Goal: Transaction & Acquisition: Book appointment/travel/reservation

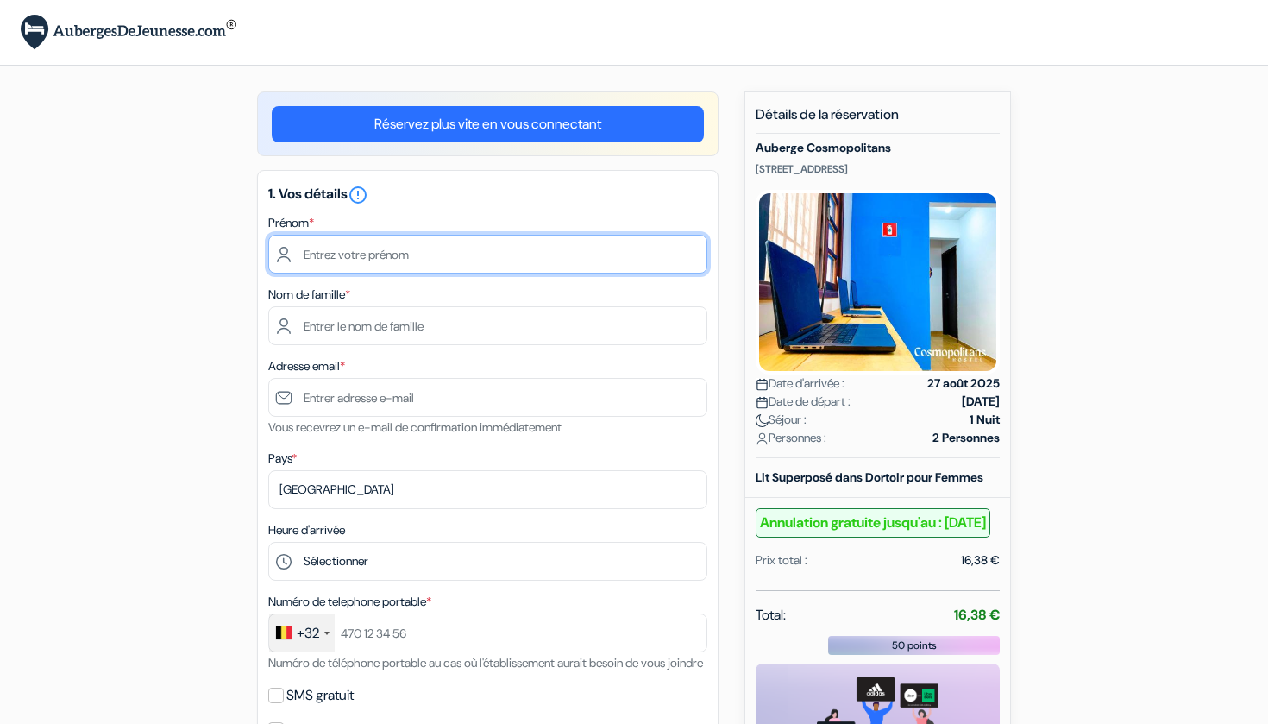
click at [534, 260] on input "text" at bounding box center [487, 254] width 439 height 39
type input "Rose Doucet"
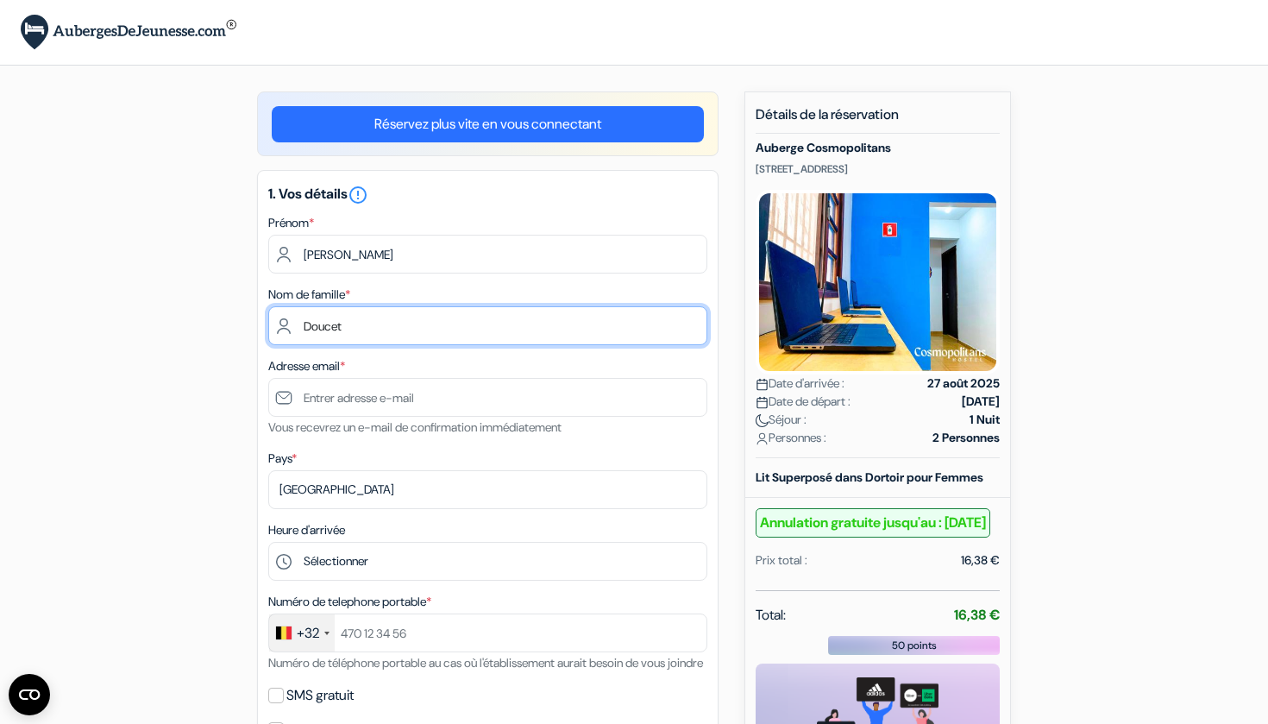
type input "Doucet"
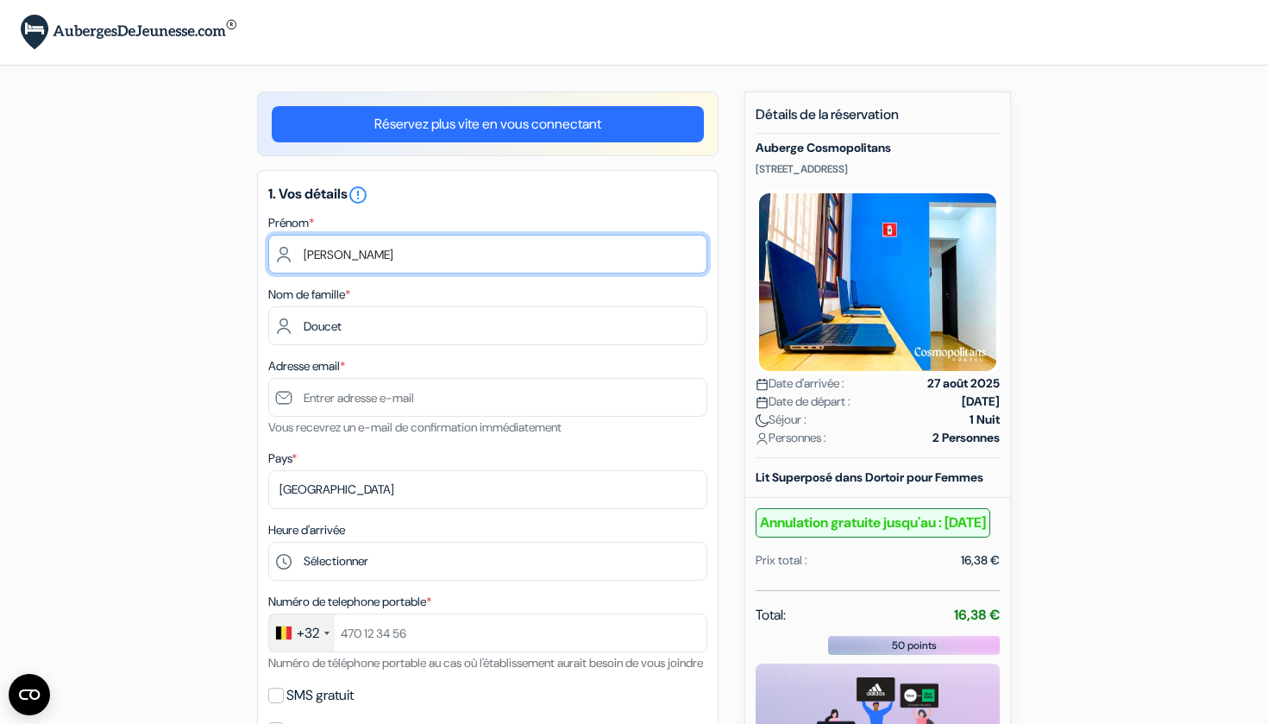
click at [365, 252] on input "Rose Doucet" at bounding box center [487, 254] width 439 height 39
type input "Rose"
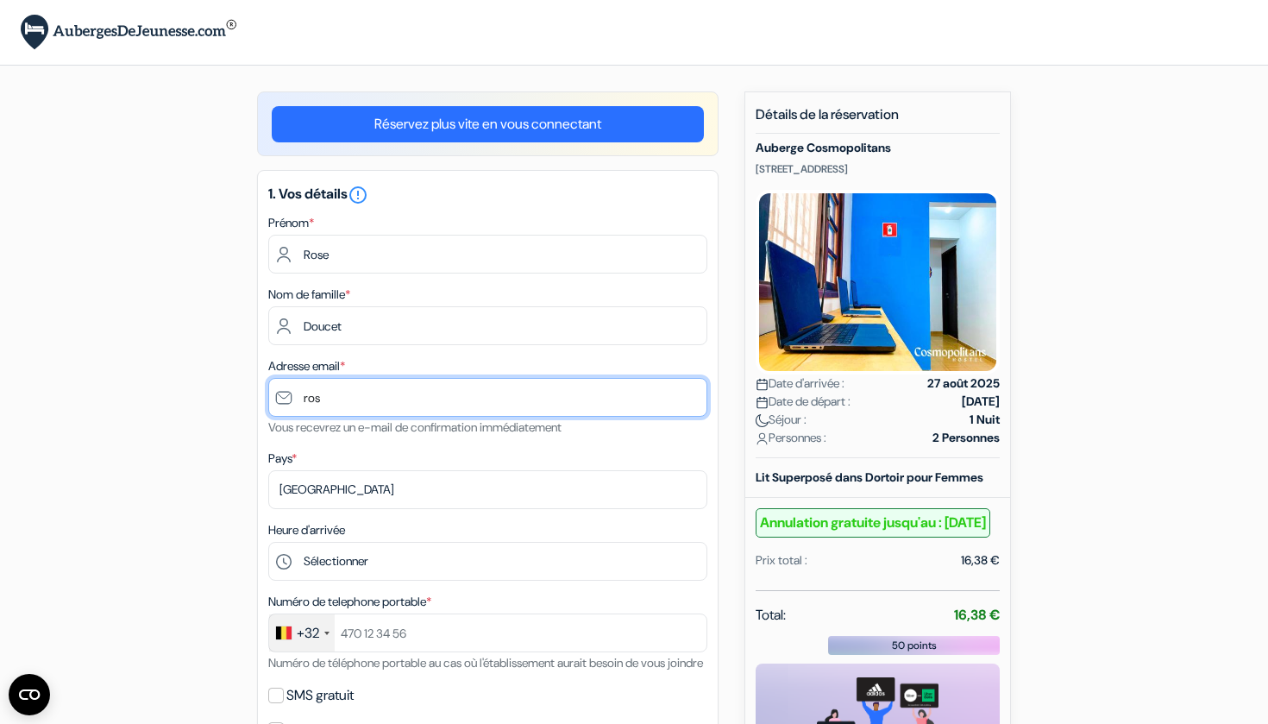
type input "rosy"
type input "rosybikini@gmail.com"
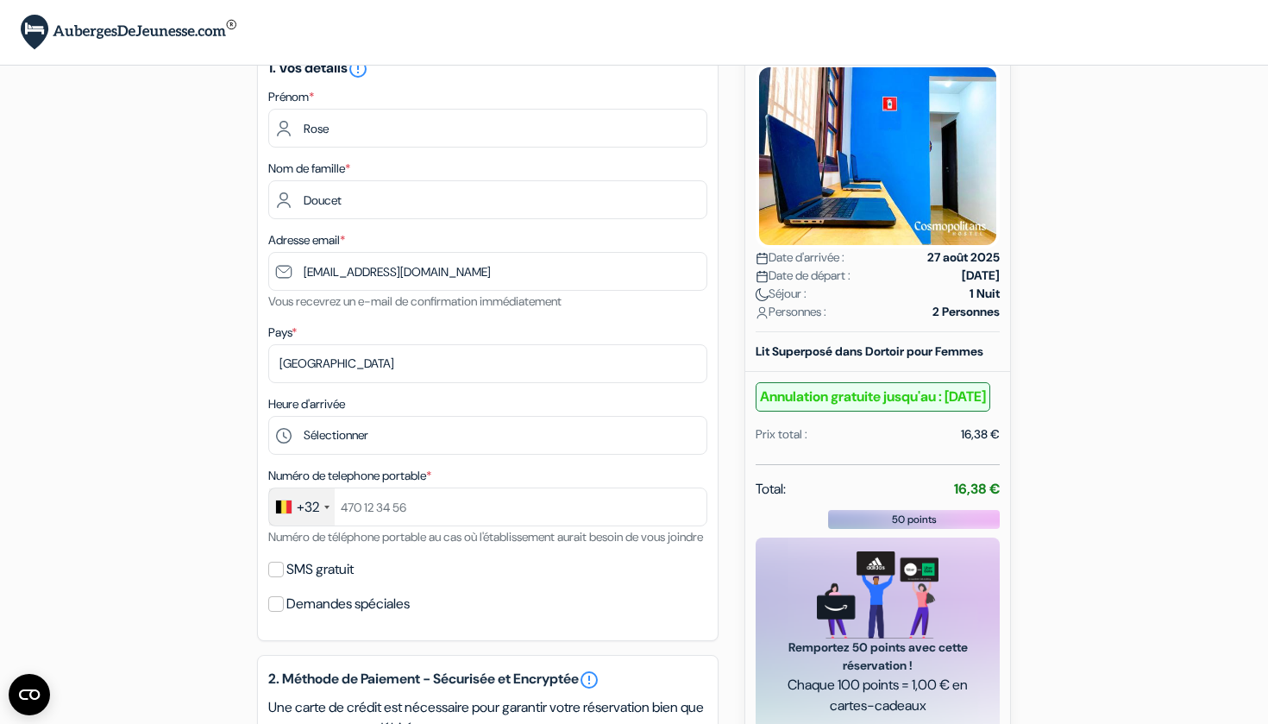
scroll to position [140, 0]
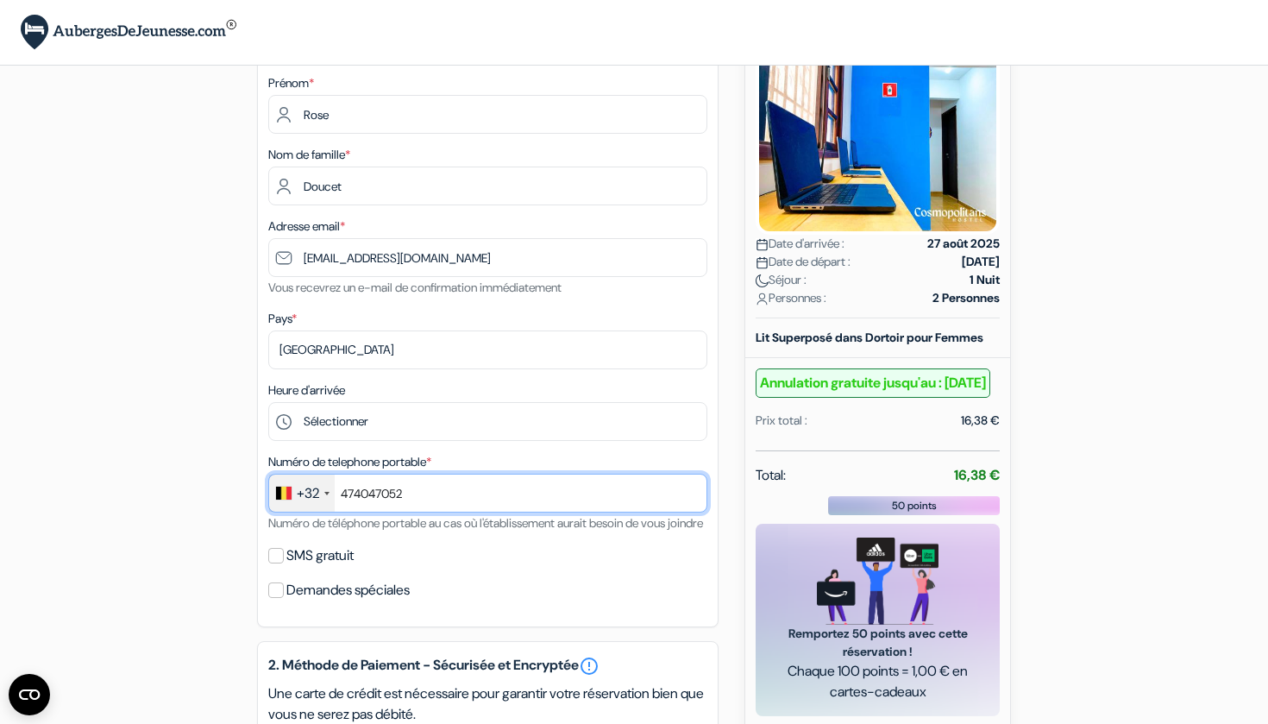
type input "474047052"
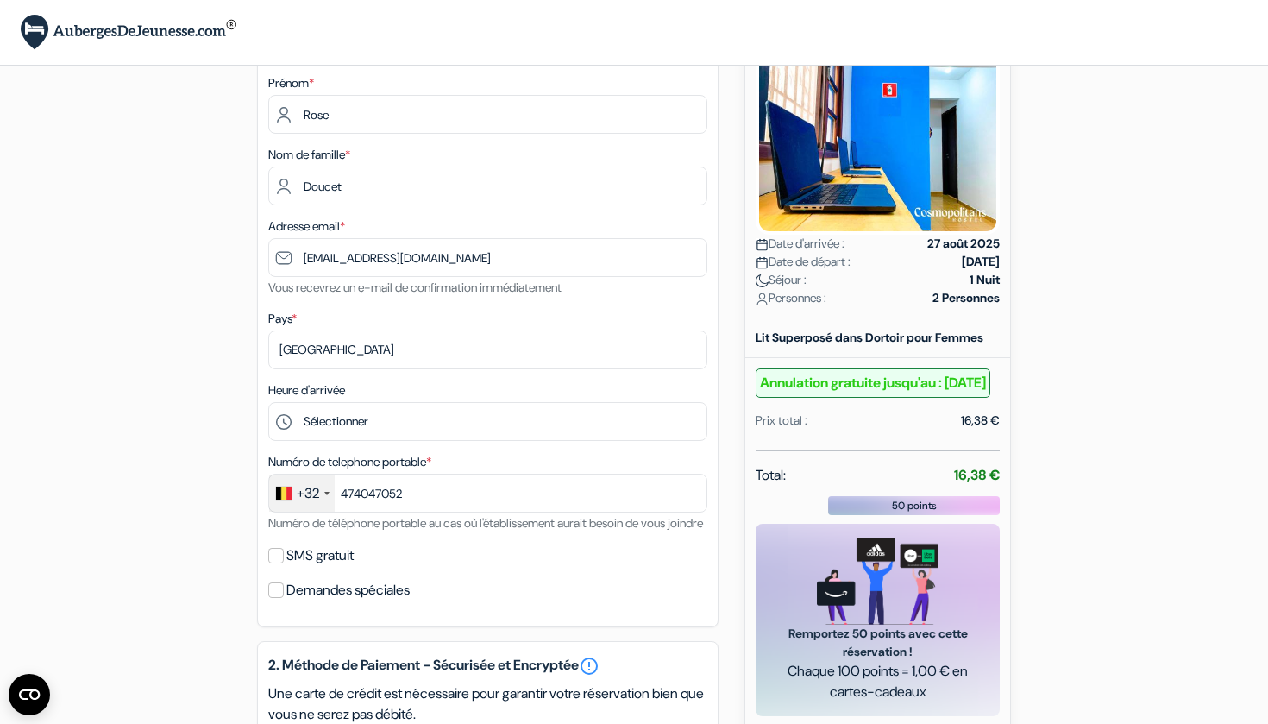
click at [332, 602] on label "Demandes spéciales" at bounding box center [347, 590] width 123 height 24
click at [284, 598] on input "Demandes spéciales" at bounding box center [276, 590] width 16 height 16
checkbox input "true"
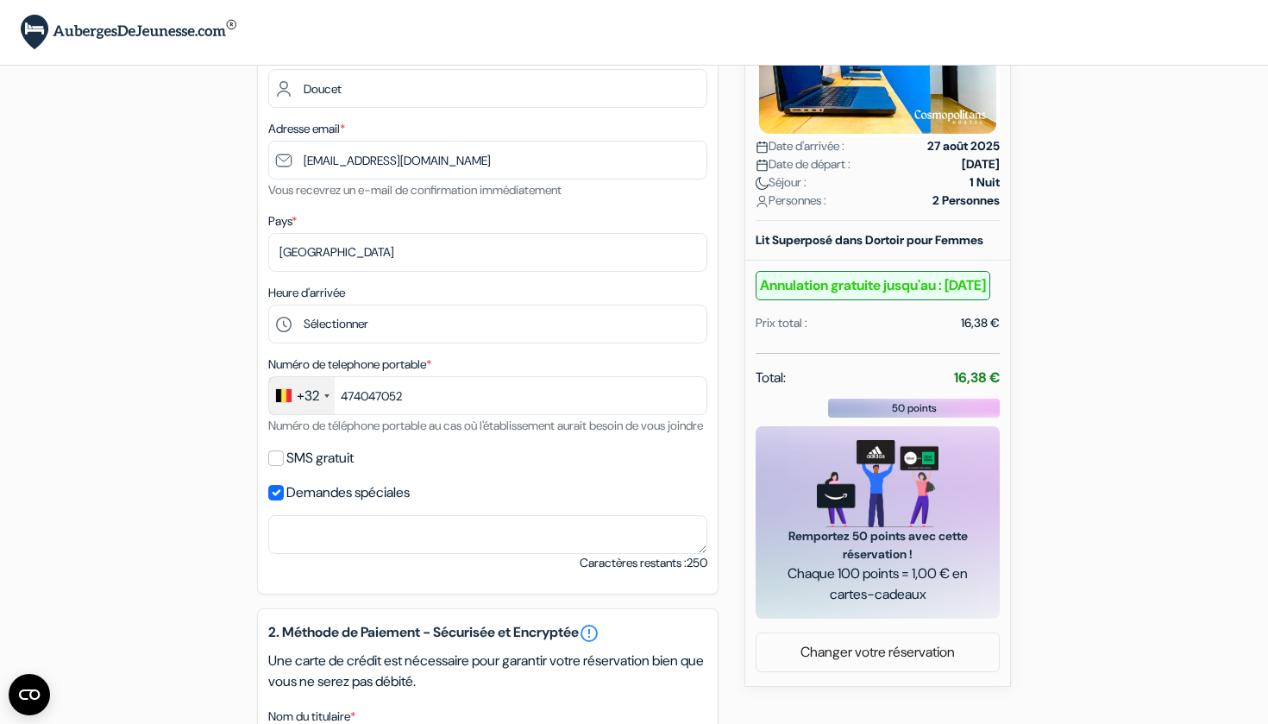
scroll to position [240, 0]
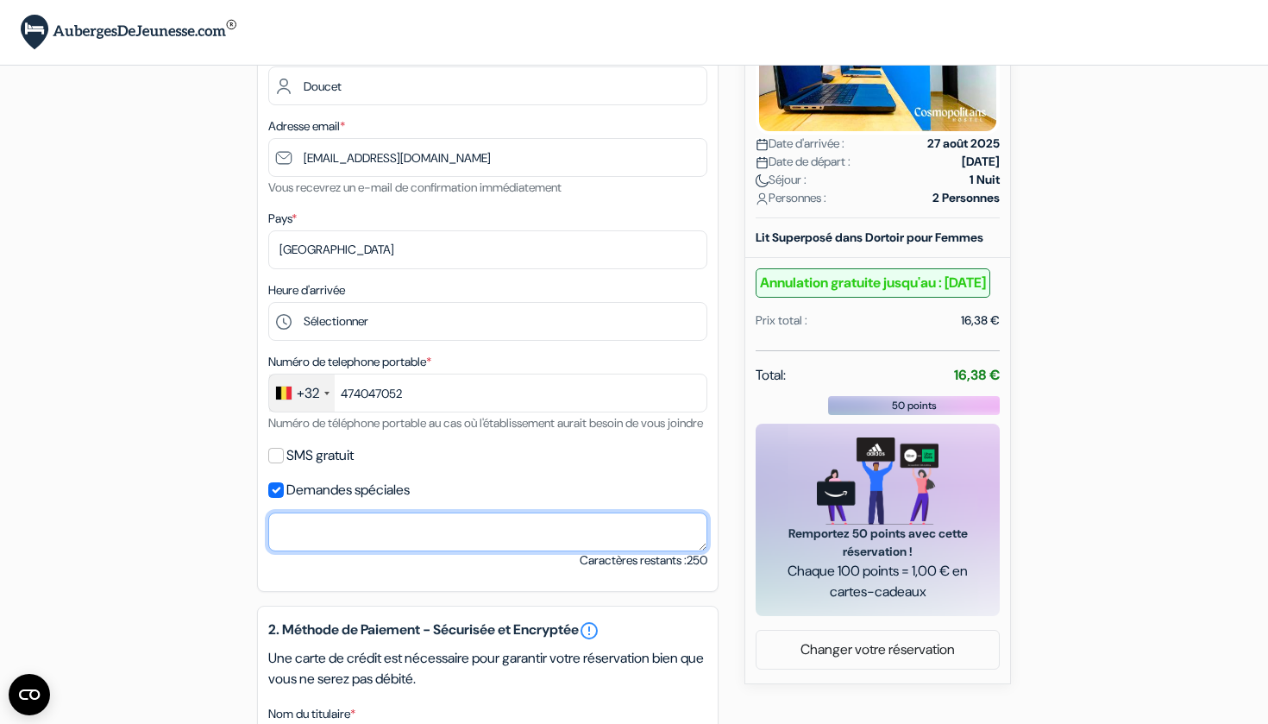
click at [347, 551] on textarea "Nom du titulaire *" at bounding box center [487, 531] width 439 height 39
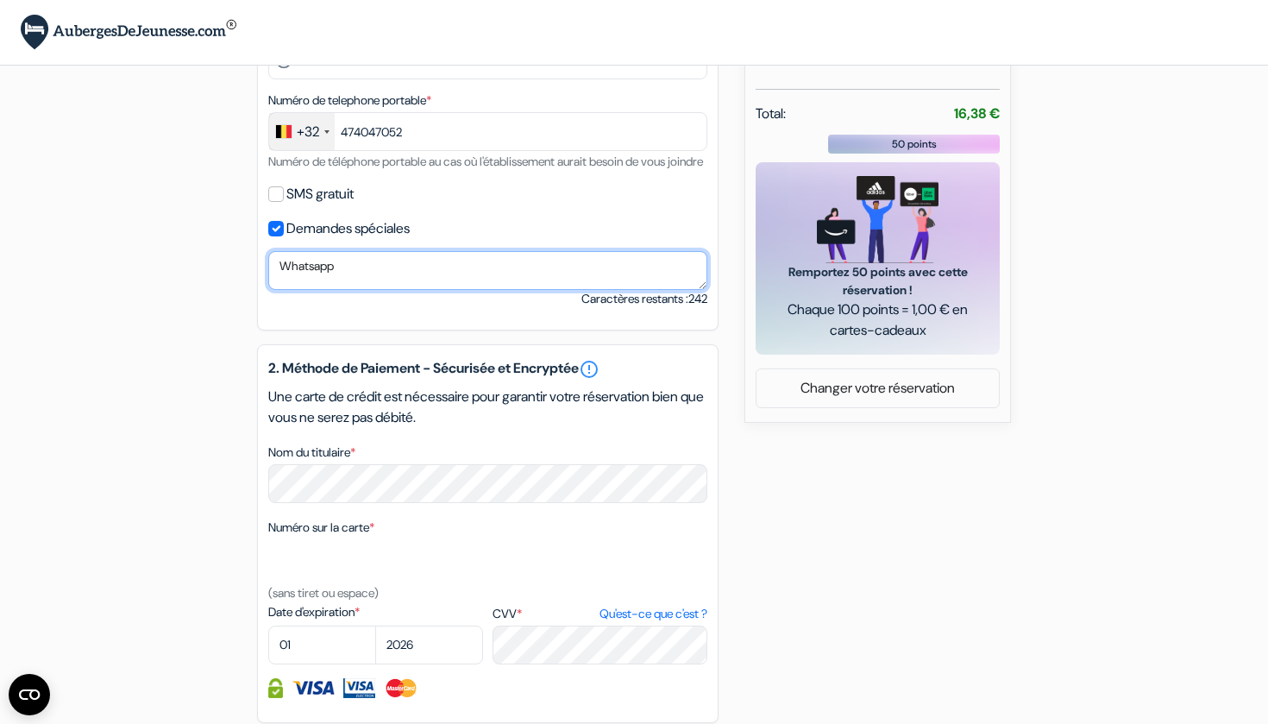
scroll to position [506, 0]
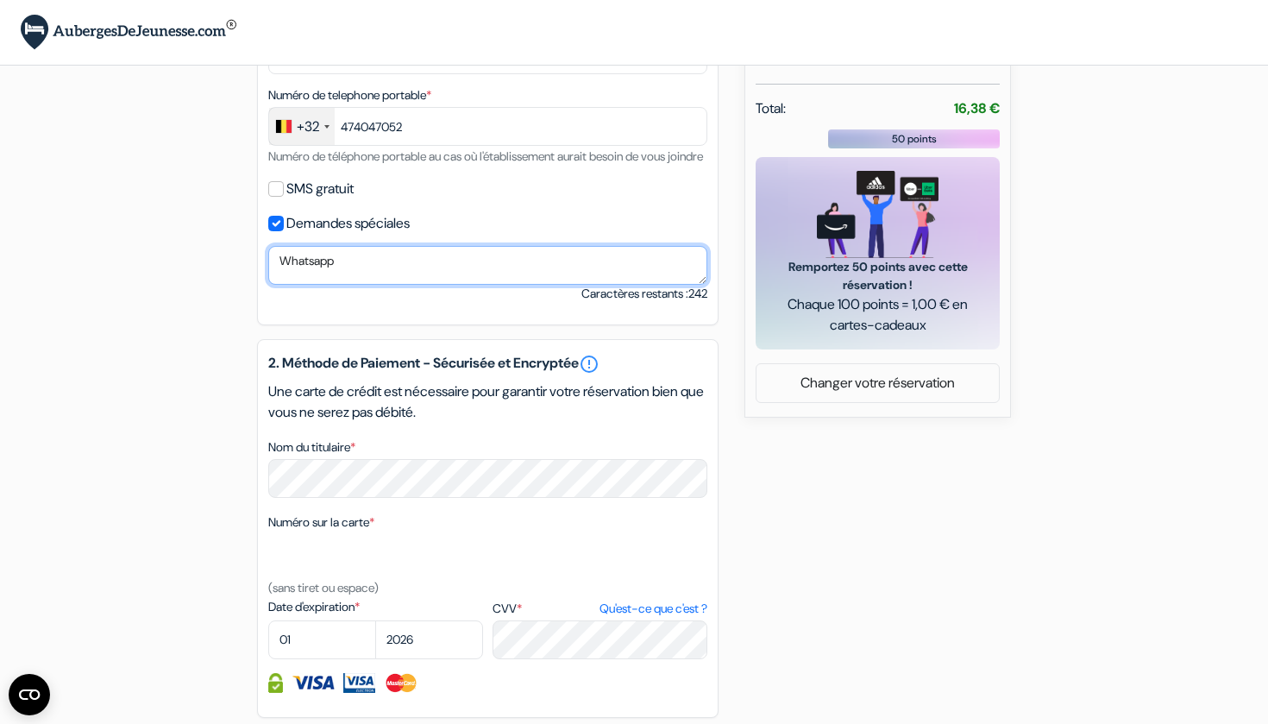
type textarea "Whatsapp"
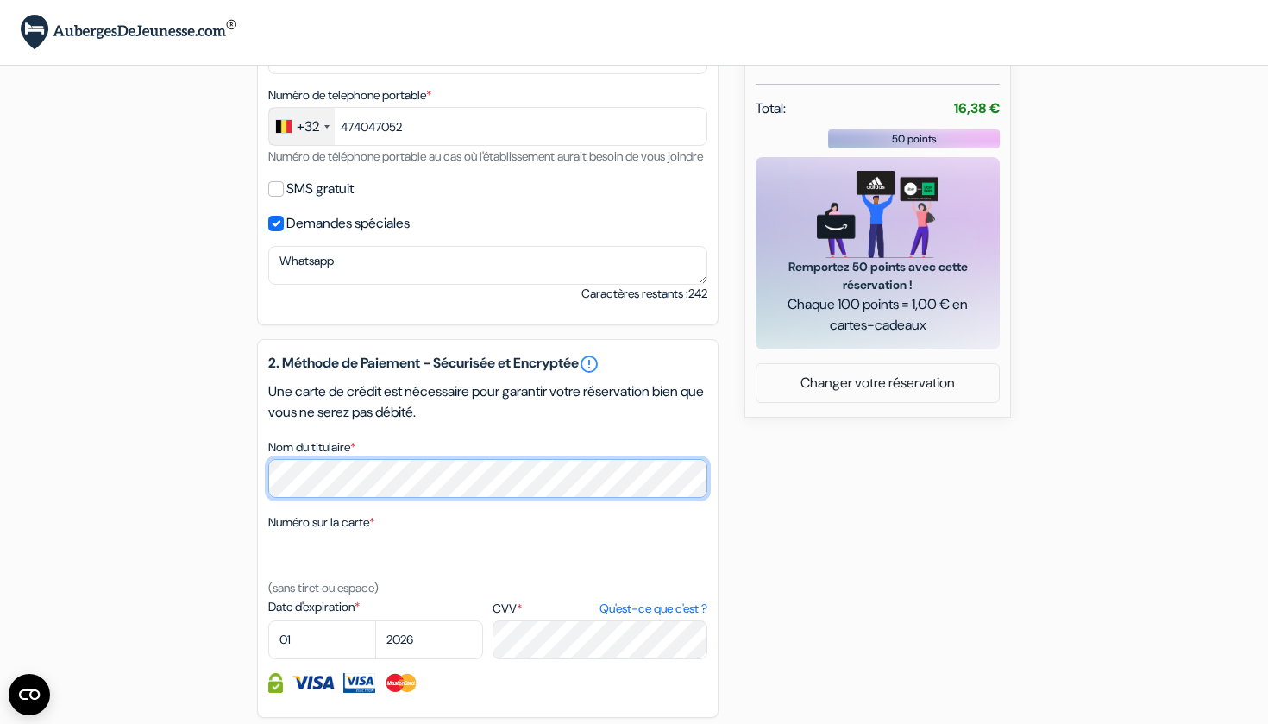
click at [260, 501] on div "2. Méthode de Paiement - Sécurisée et Encryptée error_outline Une carte de créd…" at bounding box center [487, 528] width 461 height 379
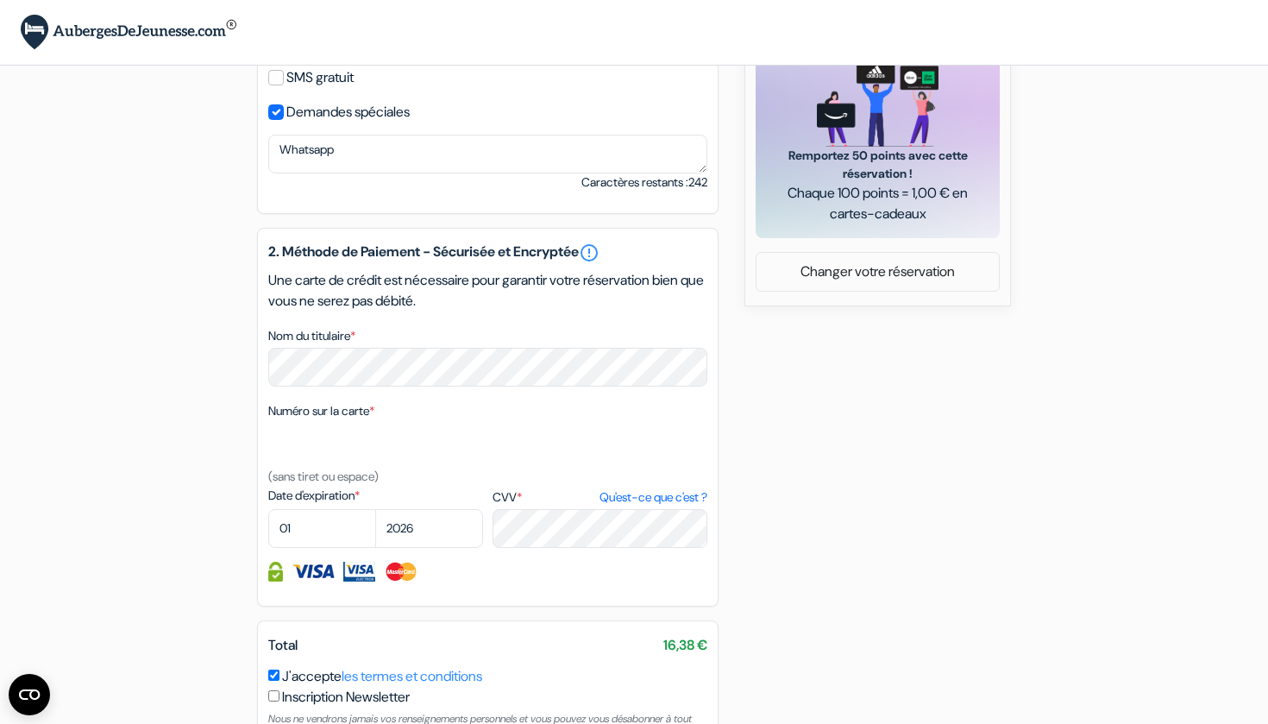
scroll to position [624, 0]
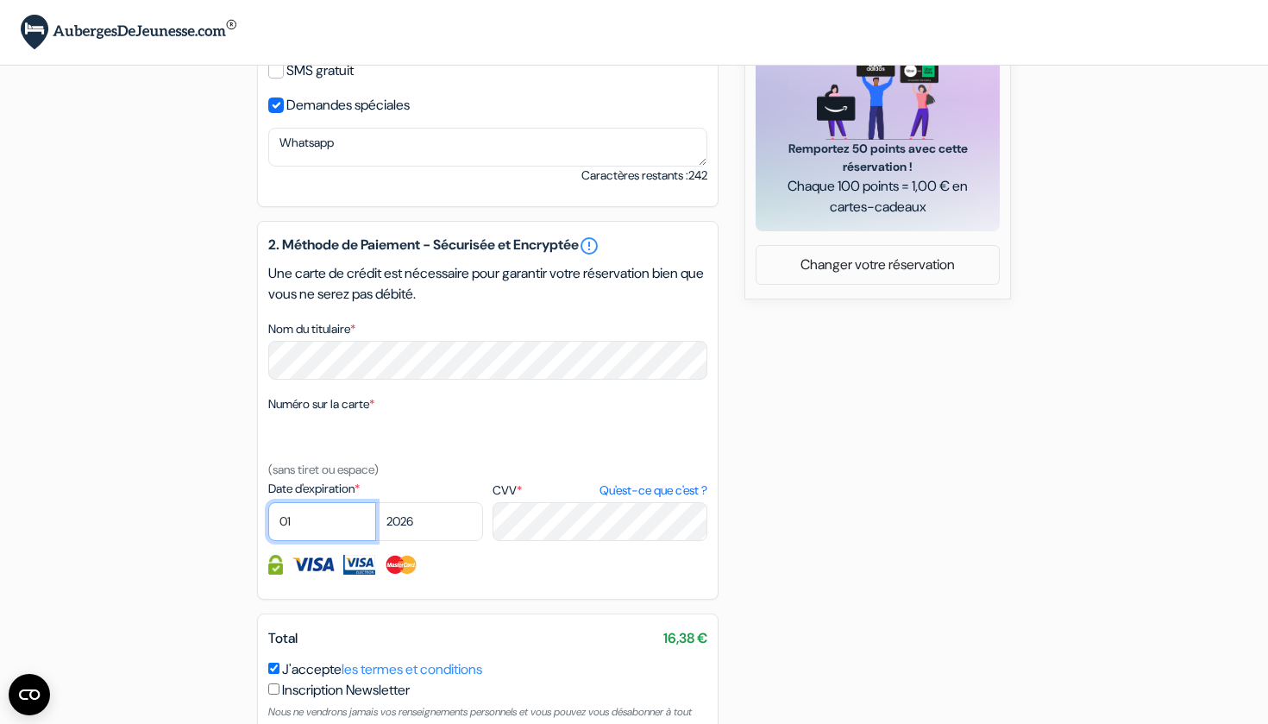
select select "05"
select select "2030"
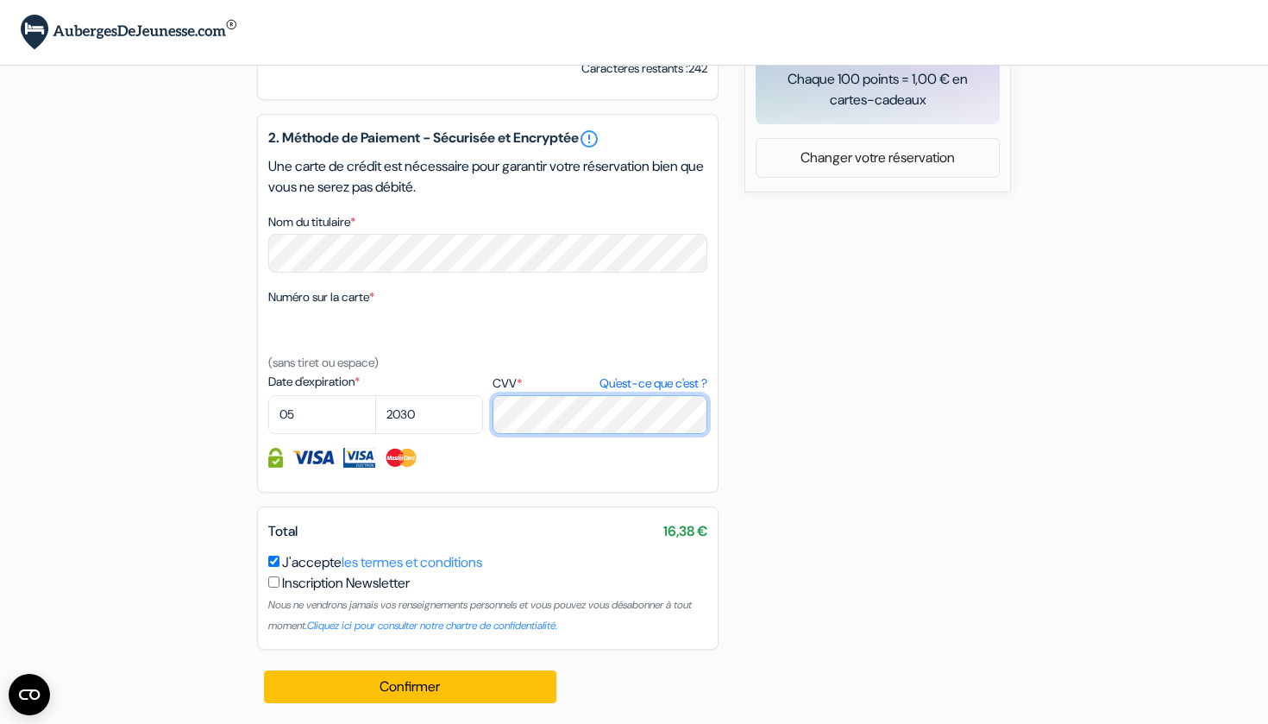
scroll to position [752, 0]
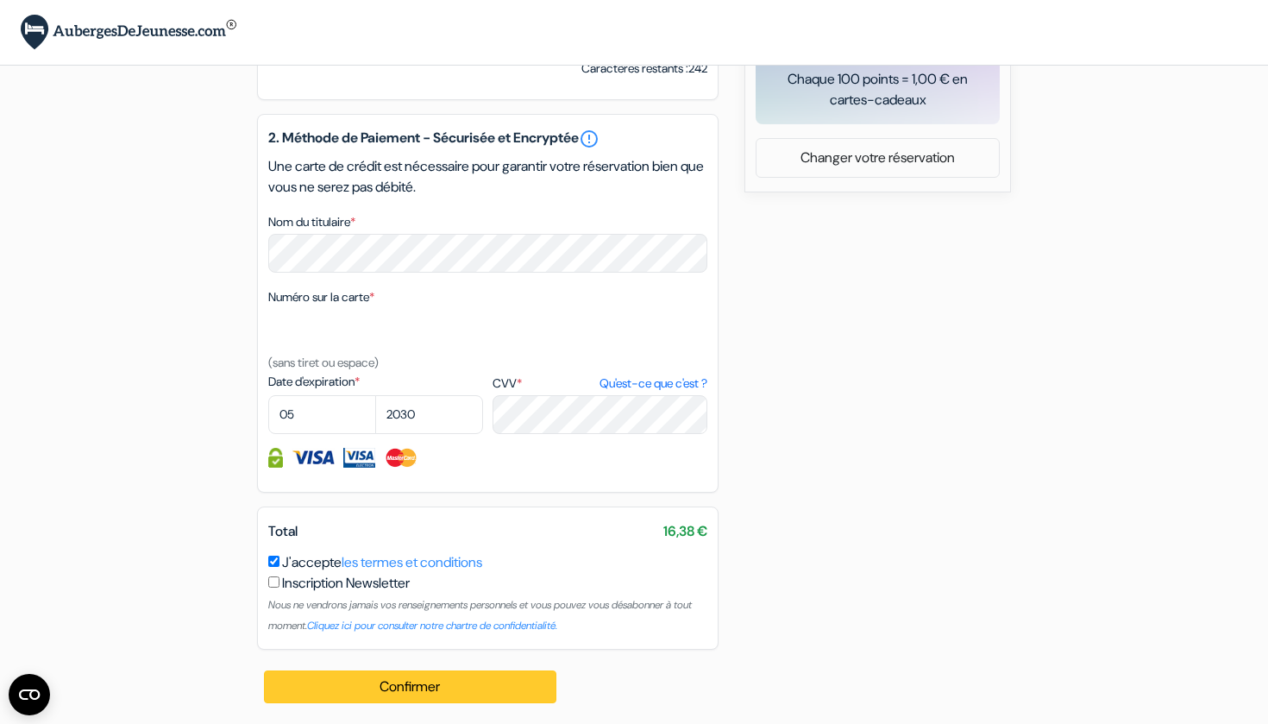
click at [457, 683] on button "Confirmer Loading..." at bounding box center [410, 686] width 292 height 33
click at [435, 687] on button "Confirmer Loading..." at bounding box center [410, 686] width 292 height 33
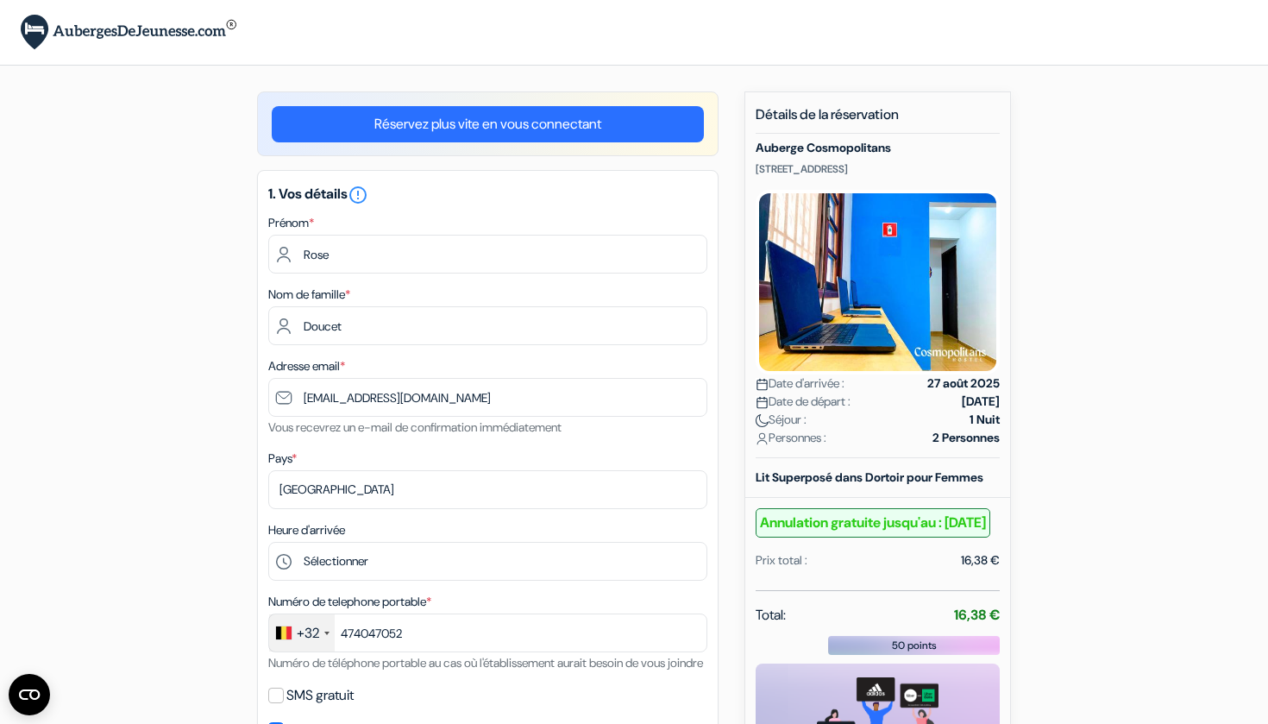
scroll to position [0, 0]
click at [852, 266] on img at bounding box center [878, 282] width 244 height 185
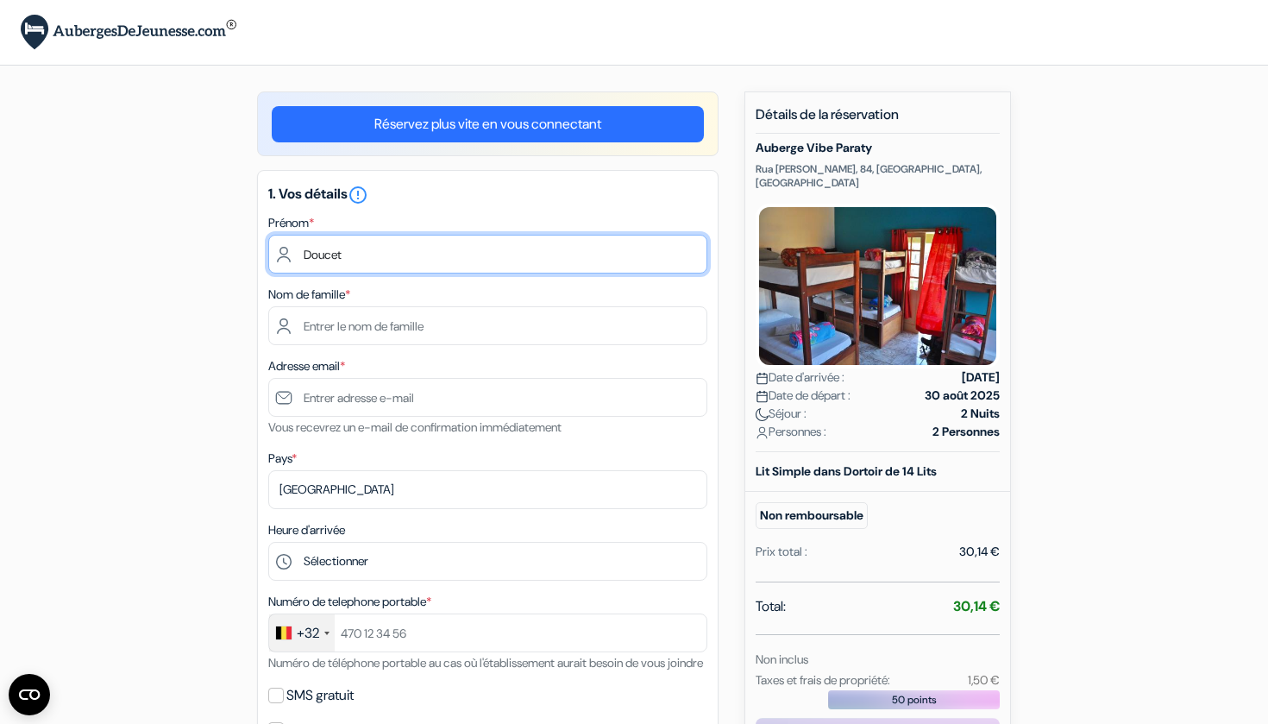
click at [324, 255] on input "Doucet" at bounding box center [487, 254] width 439 height 39
type input "Rose"
